Goal: Information Seeking & Learning: Learn about a topic

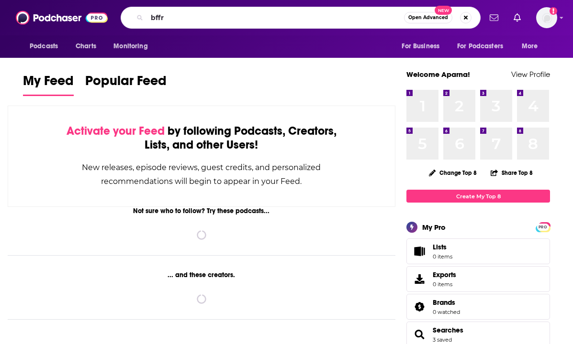
type input "bffr"
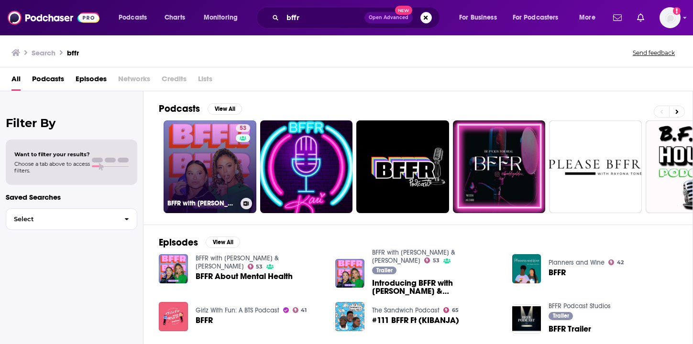
click at [197, 137] on link "53 BFFR with [PERSON_NAME] & [PERSON_NAME]" at bounding box center [210, 167] width 93 height 93
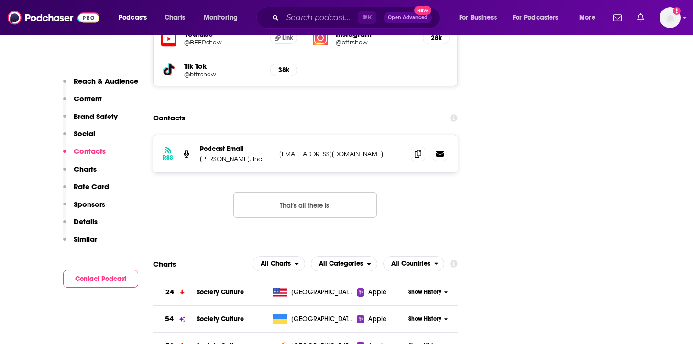
scroll to position [992, 0]
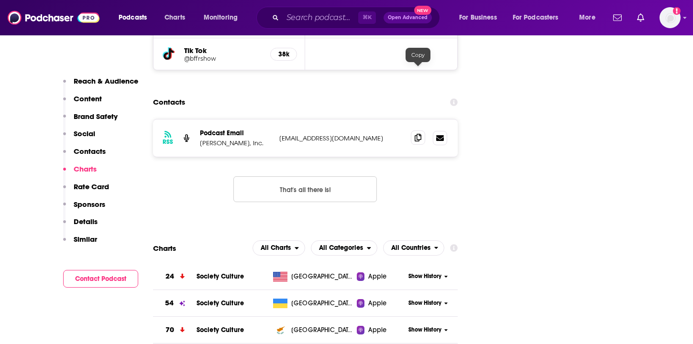
click at [416, 131] on span at bounding box center [418, 138] width 14 height 14
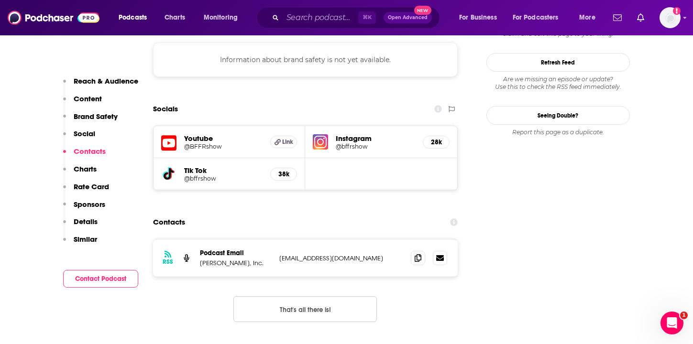
scroll to position [869, 0]
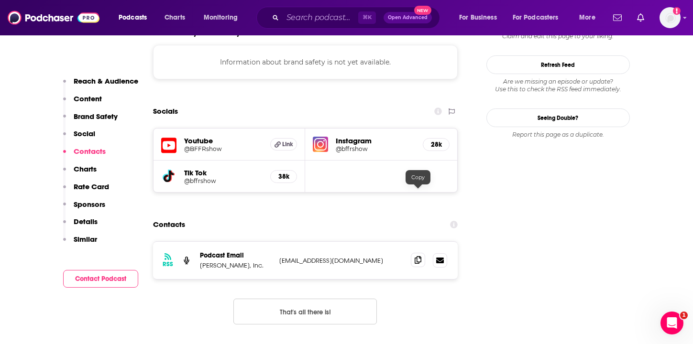
click at [416, 256] on icon at bounding box center [418, 260] width 7 height 8
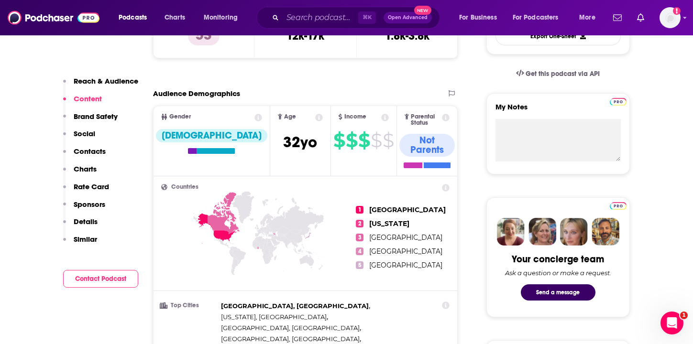
scroll to position [0, 0]
